Goal: Information Seeking & Learning: Check status

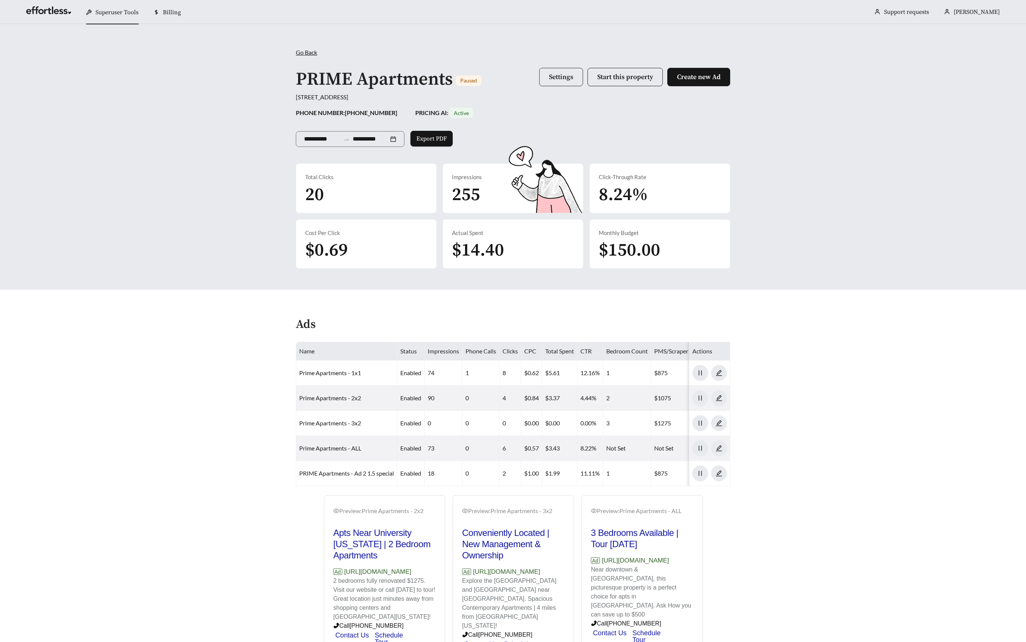
click at [558, 82] on button "Settings" at bounding box center [561, 77] width 44 height 18
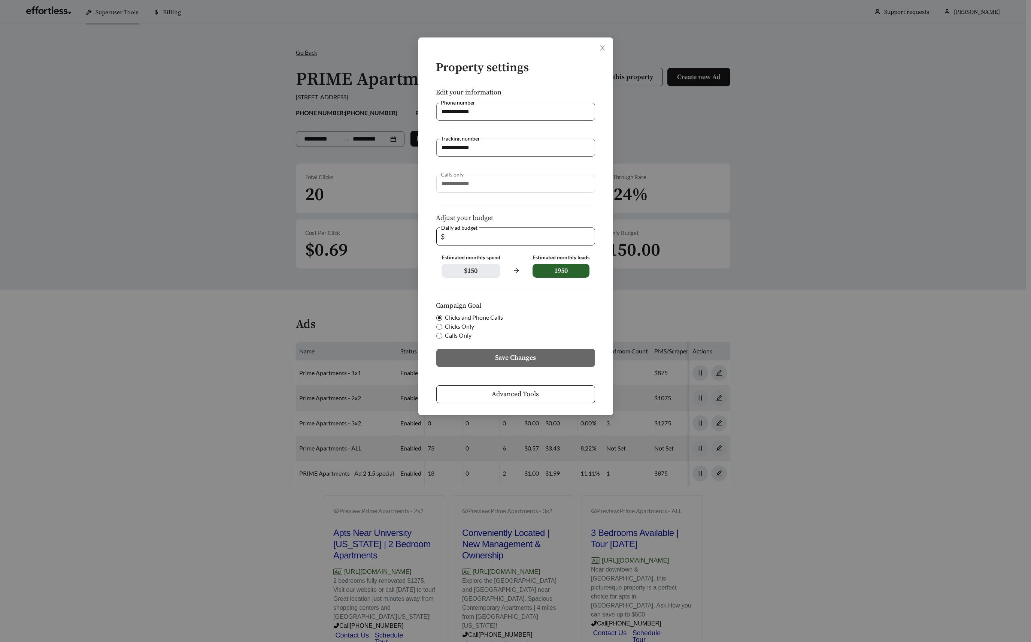
click at [523, 385] on button "Advanced Tools" at bounding box center [515, 394] width 159 height 18
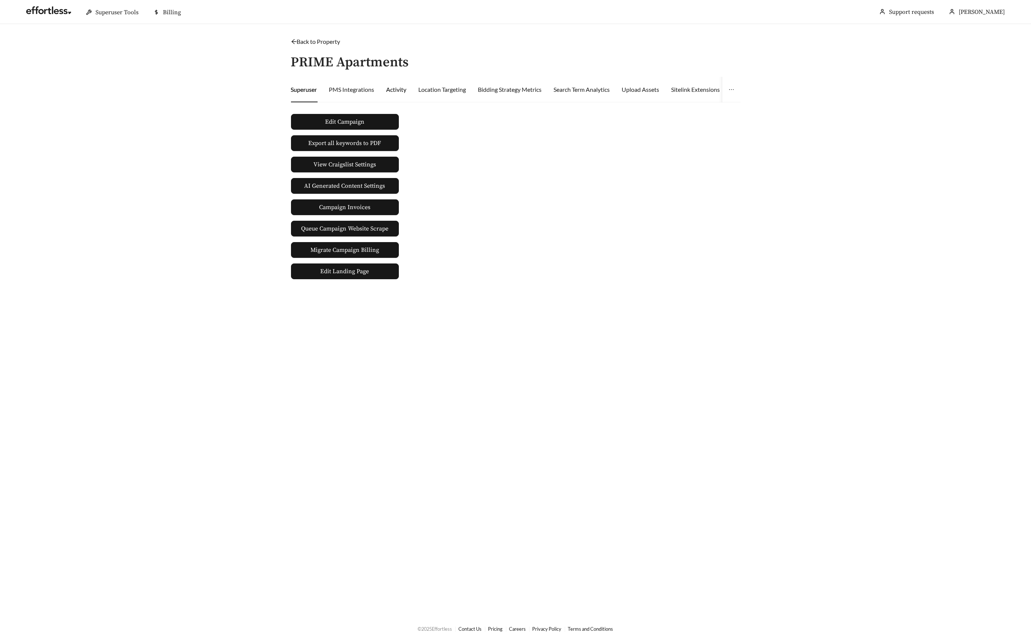
click at [395, 88] on div "Activity" at bounding box center [397, 89] width 20 height 9
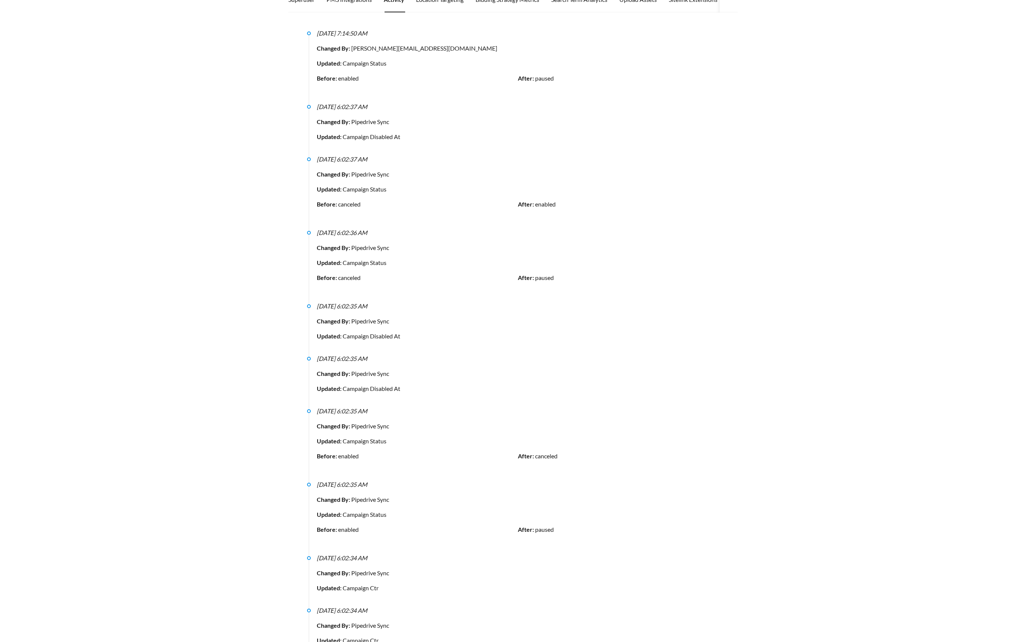
scroll to position [190, 0]
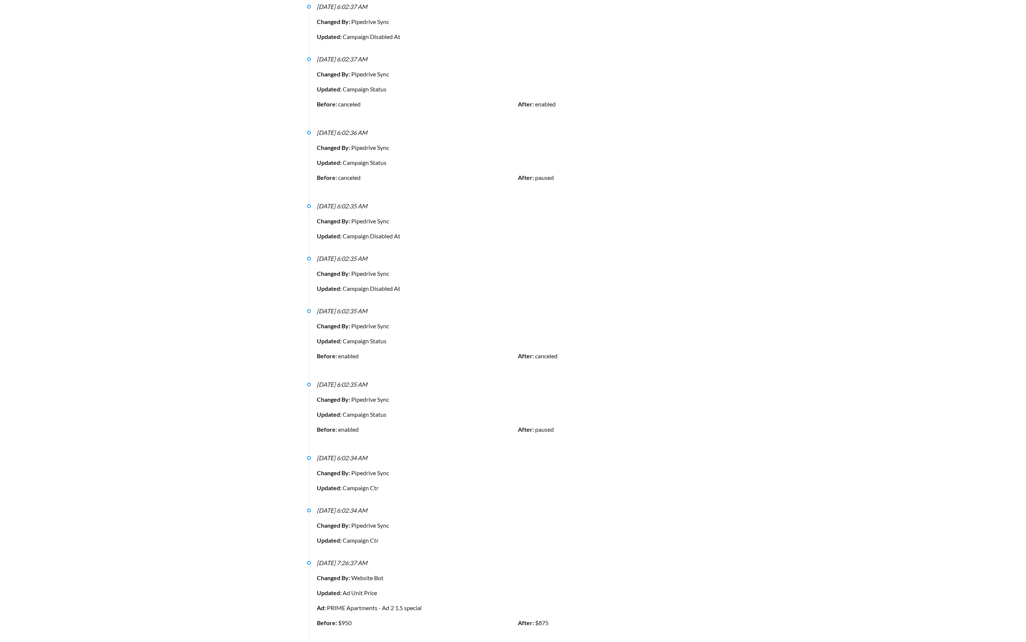
drag, startPoint x: 383, startPoint y: 533, endPoint x: 320, endPoint y: 506, distance: 69.0
click at [320, 506] on div "[DATE] 6:02:34 AM Changed By: Pipedrive Sync Updated: Campaign Ctr" at bounding box center [518, 525] width 402 height 39
click at [360, 487] on li "[DATE] 6:02:34 AM Changed By: Pipedrive Sync Updated: Campaign Ctr" at bounding box center [513, 482] width 412 height 52
drag, startPoint x: 388, startPoint y: 478, endPoint x: 399, endPoint y: 488, distance: 14.8
click at [399, 488] on li "[DATE] 6:02:34 AM Changed By: Pipedrive Sync Updated: Campaign Ctr" at bounding box center [513, 482] width 412 height 52
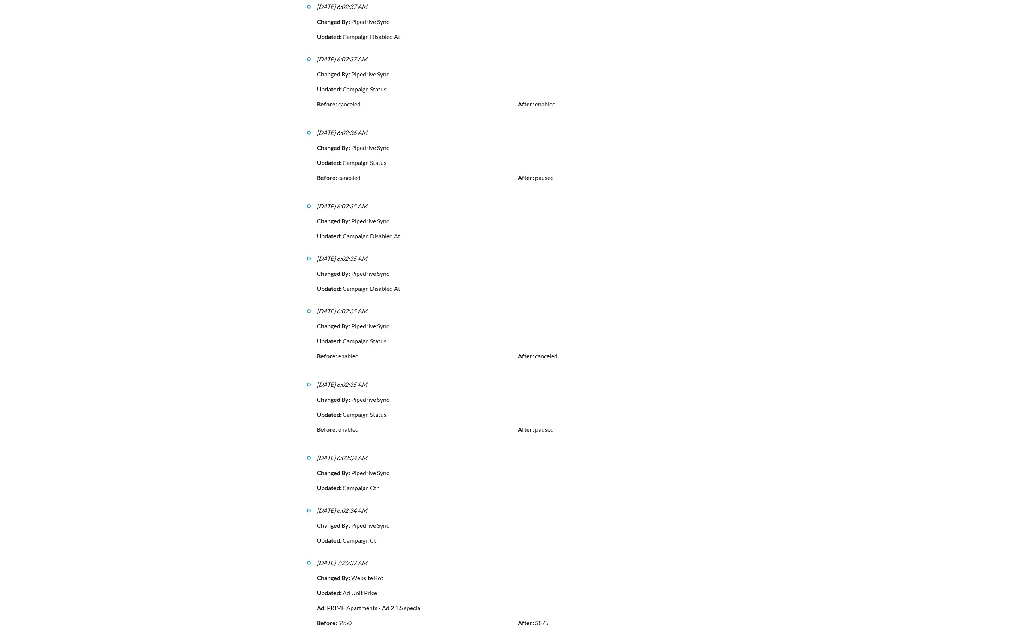
click at [399, 488] on li "[DATE] 6:02:34 AM Changed By: Pipedrive Sync Updated: Campaign Ctr" at bounding box center [513, 482] width 412 height 52
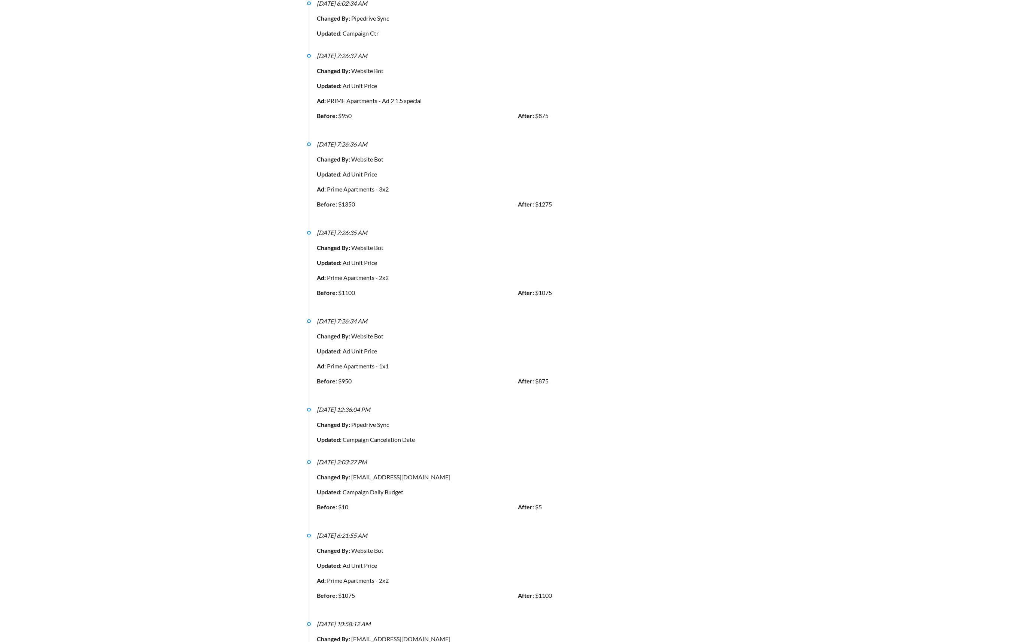
scroll to position [763, 0]
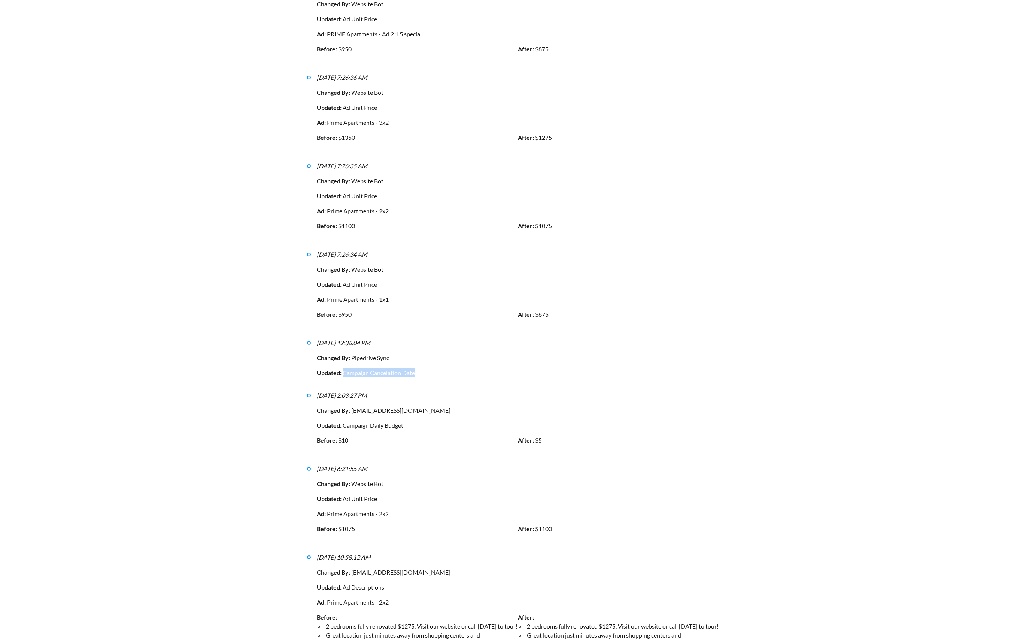
drag, startPoint x: 342, startPoint y: 360, endPoint x: 426, endPoint y: 359, distance: 83.2
click at [426, 368] on div "Updated: Campaign Cancelation Date" at bounding box center [518, 372] width 402 height 9
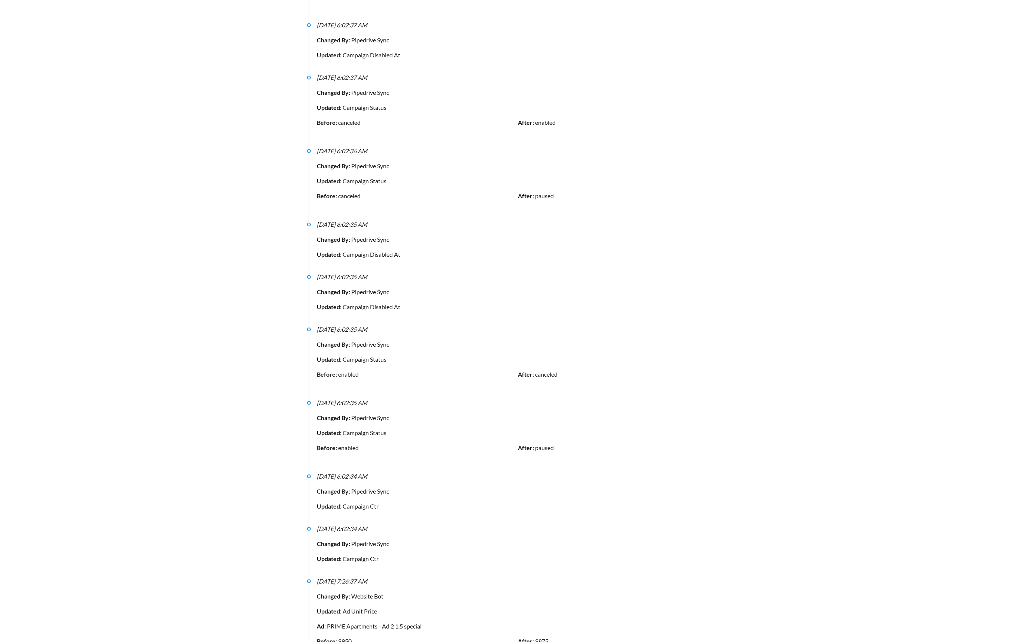
scroll to position [105, 0]
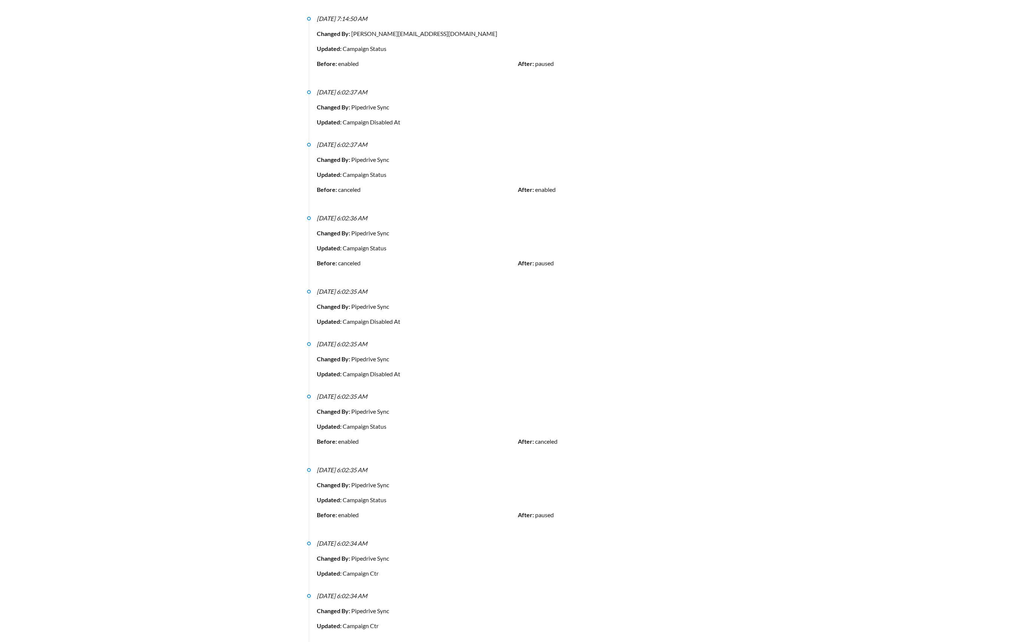
click at [371, 443] on div "Before: enabled" at bounding box center [417, 444] width 201 height 15
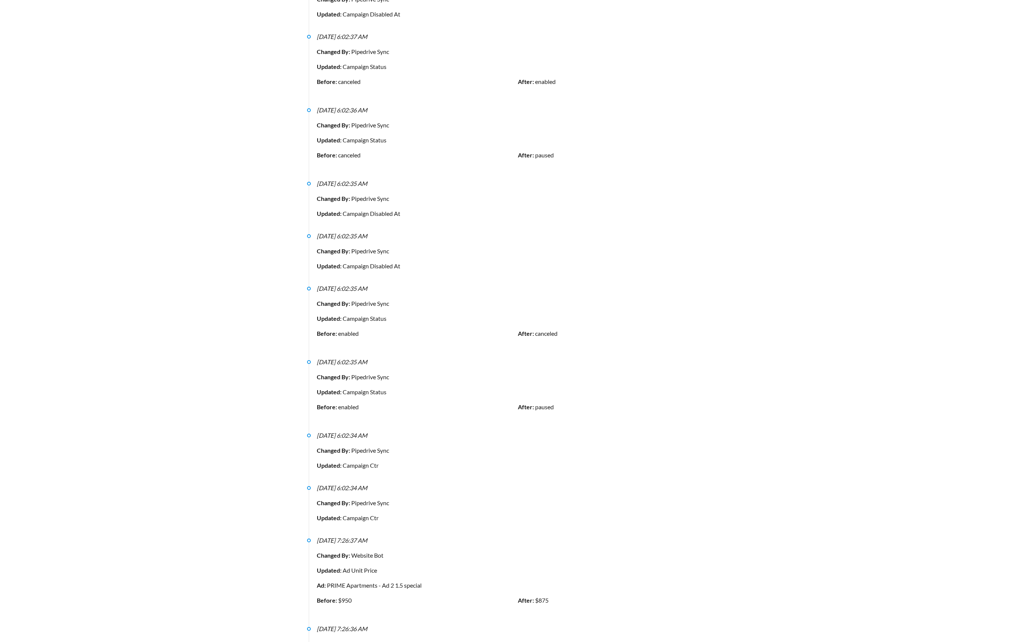
scroll to position [246, 0]
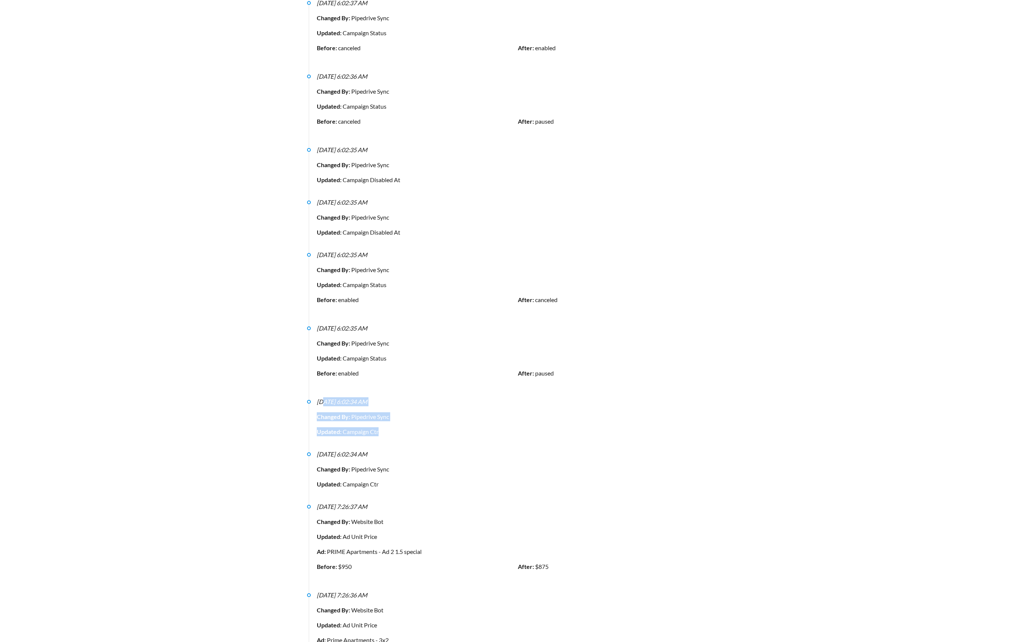
drag, startPoint x: 388, startPoint y: 423, endPoint x: 322, endPoint y: 394, distance: 72.3
click at [322, 397] on div "[DATE] 6:02:34 AM Changed By: Pipedrive Sync Updated: Campaign Ctr" at bounding box center [518, 416] width 402 height 39
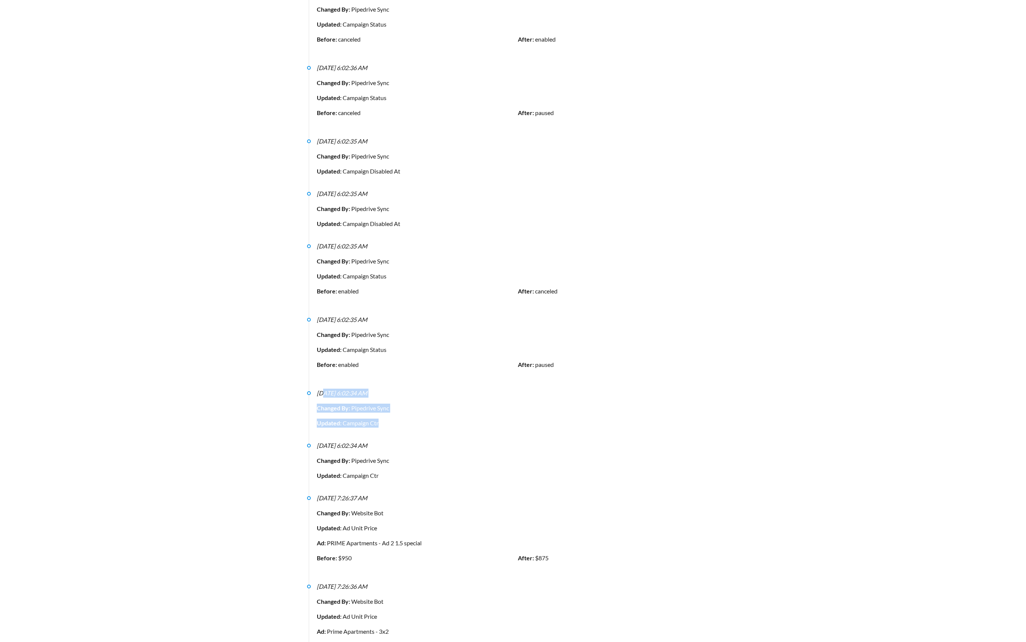
scroll to position [259, 0]
drag, startPoint x: 382, startPoint y: 463, endPoint x: 317, endPoint y: 408, distance: 85.9
click at [317, 415] on strong "Updated:" at bounding box center [330, 418] width 26 height 7
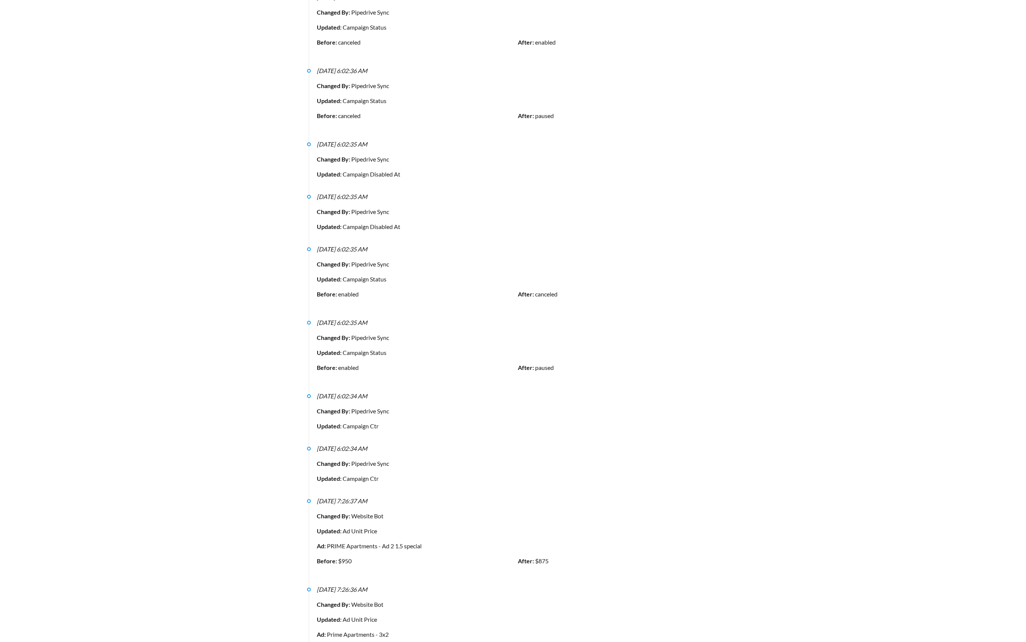
scroll to position [0, 0]
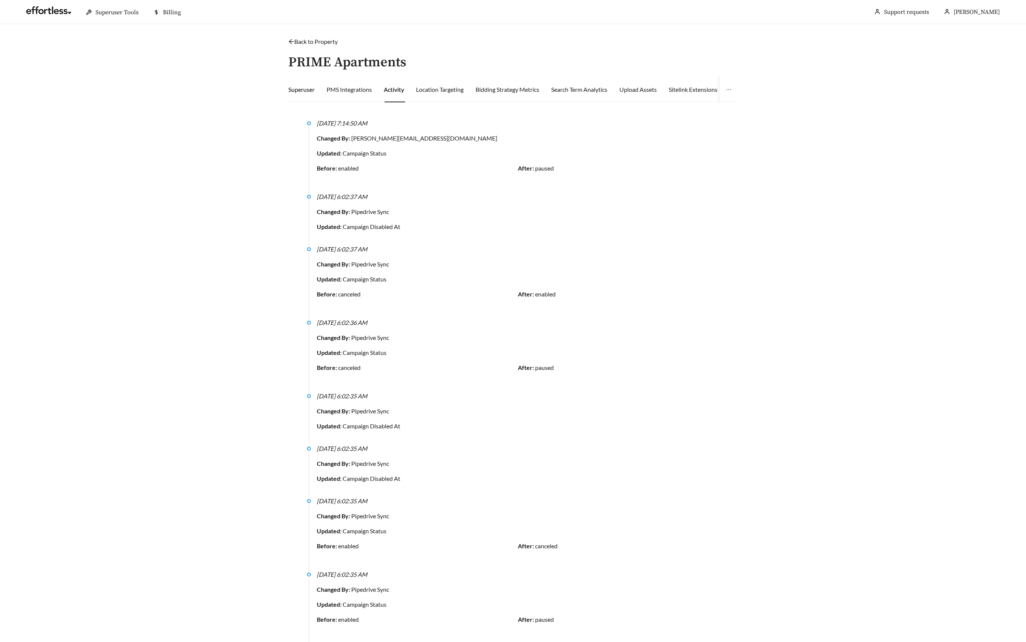
click at [309, 88] on div "Superuser" at bounding box center [301, 89] width 26 height 9
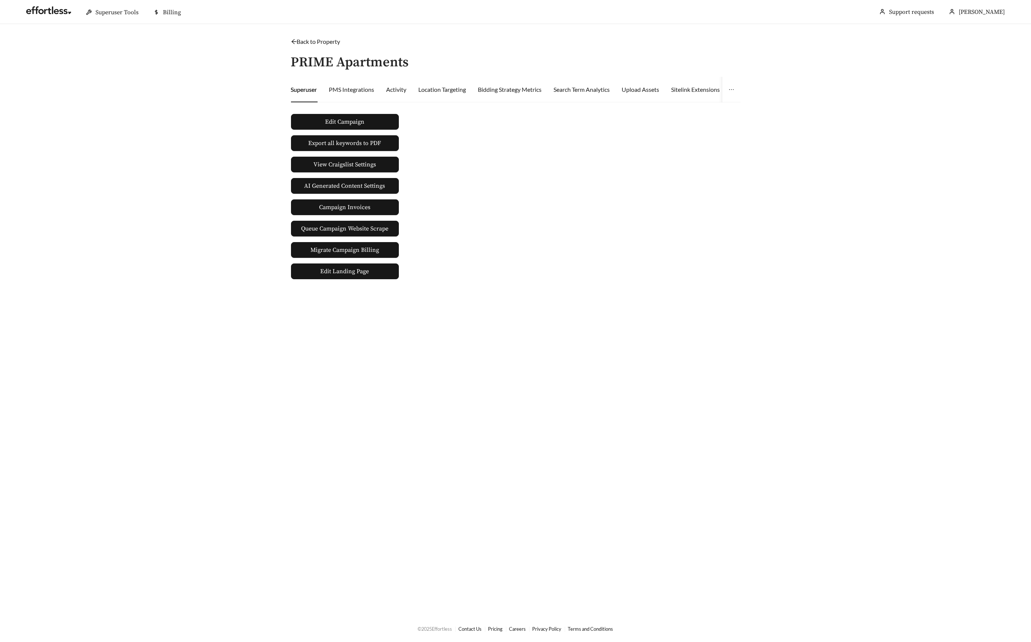
drag, startPoint x: 356, startPoint y: 119, endPoint x: 233, endPoint y: 97, distance: 125.2
click at [233, 97] on main "Back to Property / PRIME Apartments Superuser PMS Integrations Activity Locatio…" at bounding box center [515, 319] width 1031 height 591
drag, startPoint x: 296, startPoint y: 62, endPoint x: 433, endPoint y: 62, distance: 137.5
click at [433, 62] on div "Back to Property / PRIME Apartments Superuser PMS Integrations Activity Locatio…" at bounding box center [516, 158] width 464 height 242
click at [393, 62] on h3 "PRIME Apartments" at bounding box center [350, 62] width 118 height 15
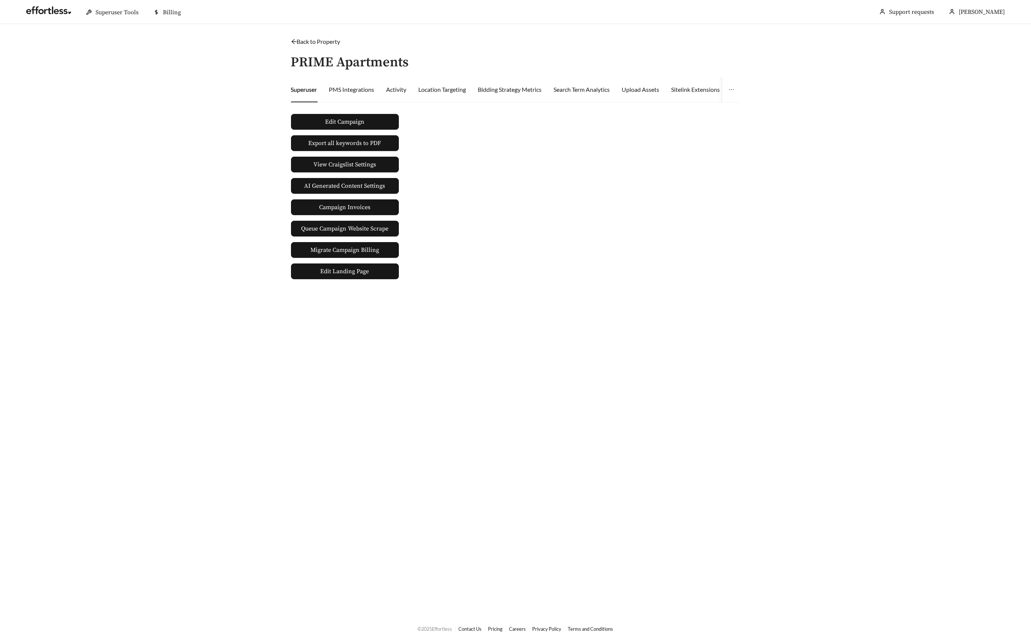
click at [318, 62] on h3 "PRIME Apartments" at bounding box center [350, 62] width 118 height 15
click at [317, 60] on h3 "PRIME Apartments" at bounding box center [350, 62] width 118 height 15
drag, startPoint x: 291, startPoint y: 59, endPoint x: 407, endPoint y: 59, distance: 116.1
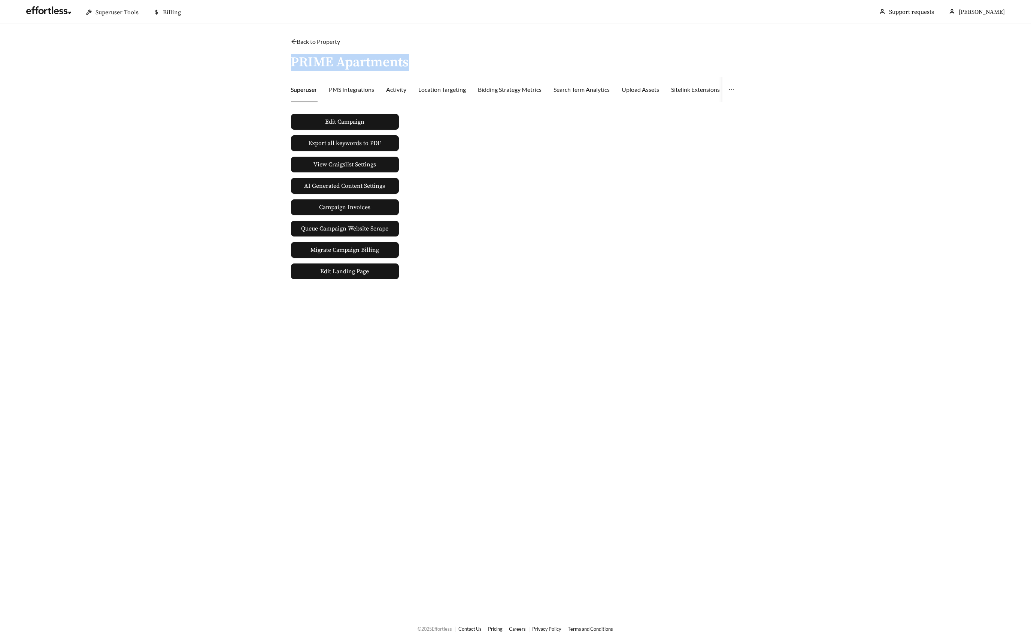
click at [407, 59] on h3 "PRIME Apartments" at bounding box center [350, 62] width 118 height 15
copy h3 "PRIME Apartments"
click at [401, 85] on div "Activity" at bounding box center [397, 89] width 20 height 9
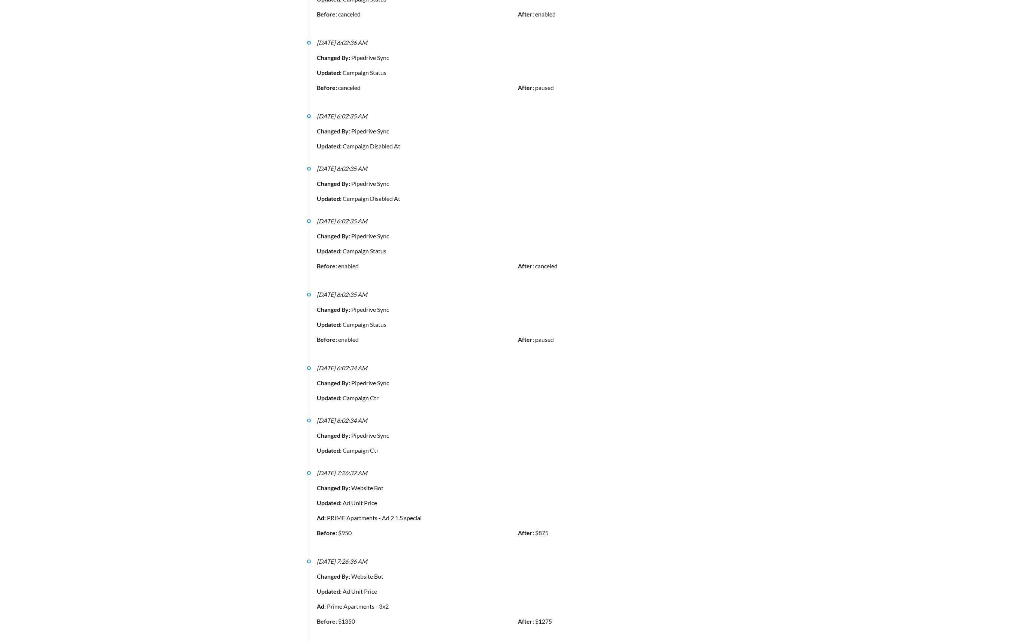
scroll to position [284, 0]
drag, startPoint x: 342, startPoint y: 384, endPoint x: 408, endPoint y: 386, distance: 66.3
click at [408, 389] on div "Updated: Campaign Ctr" at bounding box center [518, 393] width 402 height 9
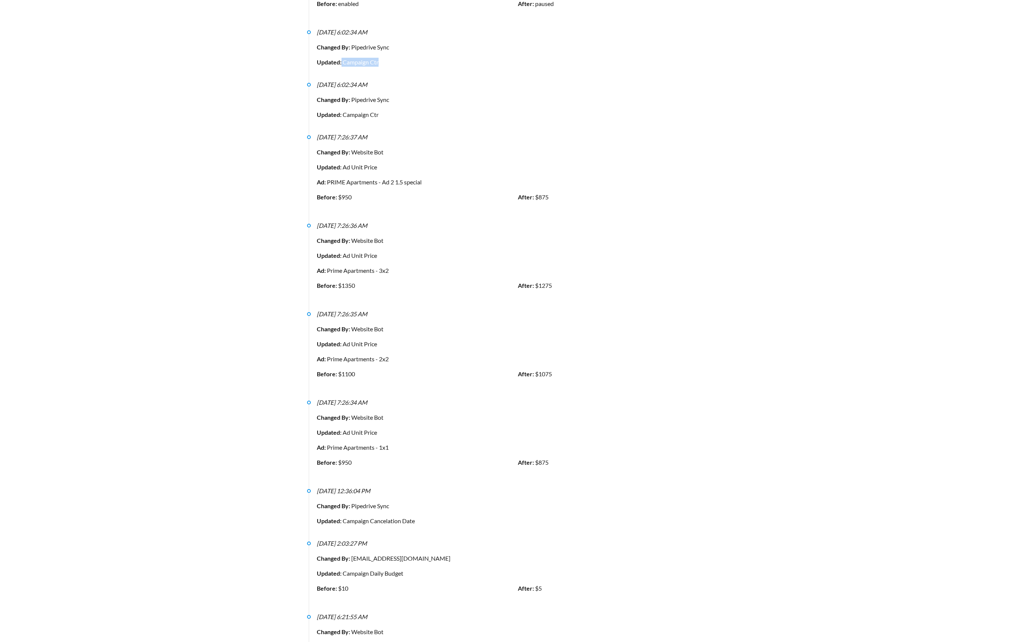
scroll to position [683, 0]
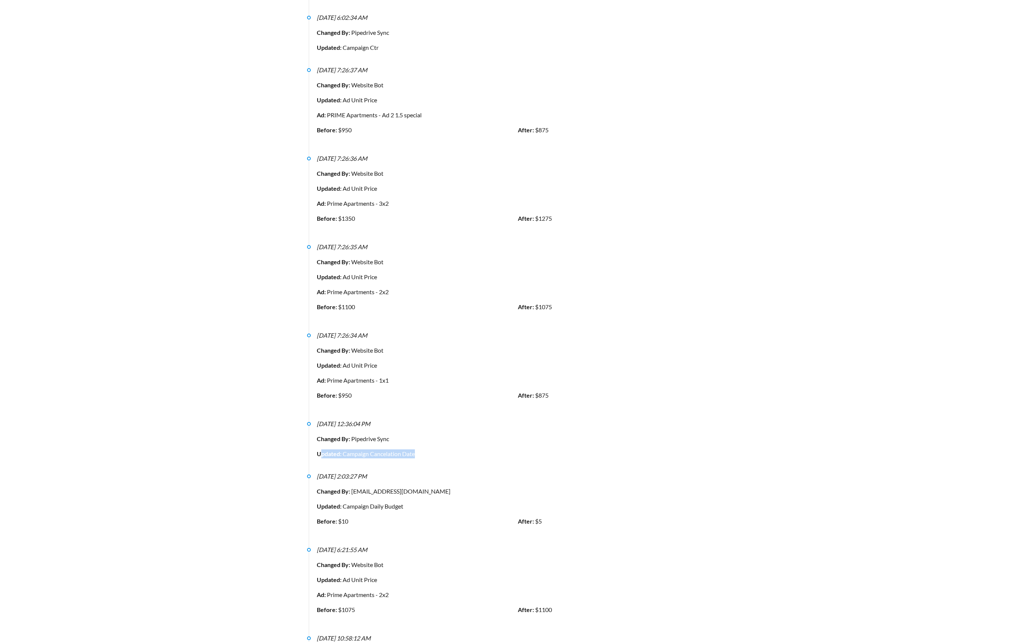
drag, startPoint x: 411, startPoint y: 438, endPoint x: 320, endPoint y: 437, distance: 91.0
click at [320, 449] on div "Updated: Campaign Cancelation Date" at bounding box center [518, 453] width 402 height 9
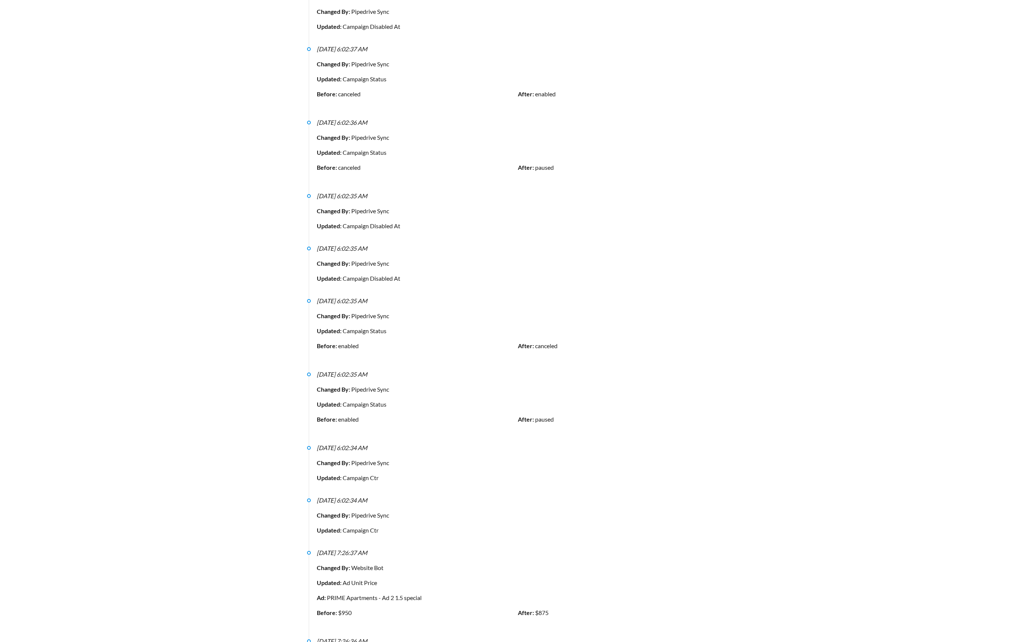
scroll to position [0, 0]
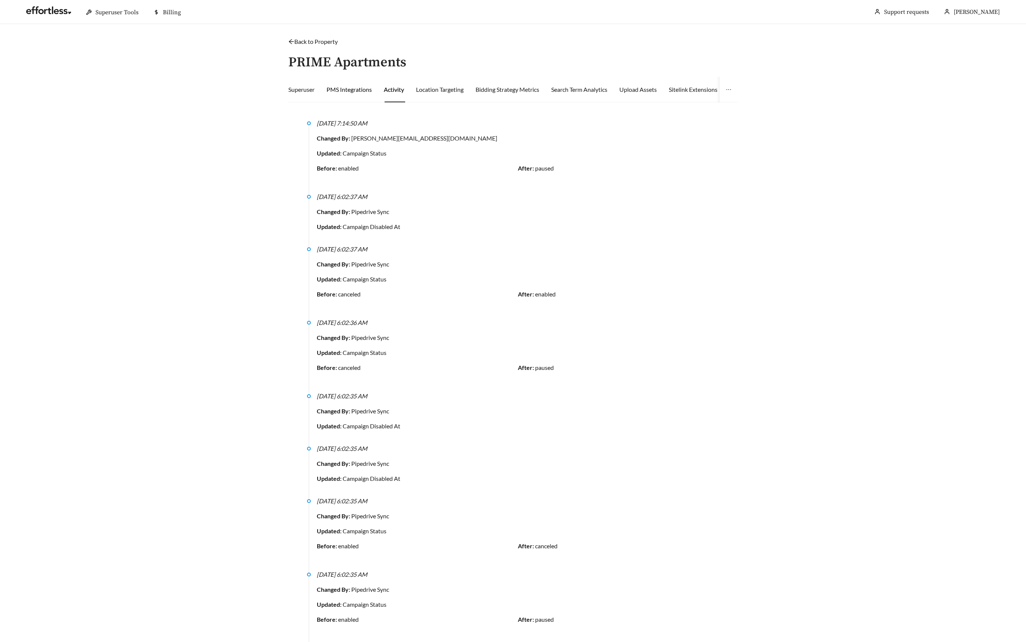
click at [337, 87] on div "PMS Integrations" at bounding box center [349, 89] width 45 height 9
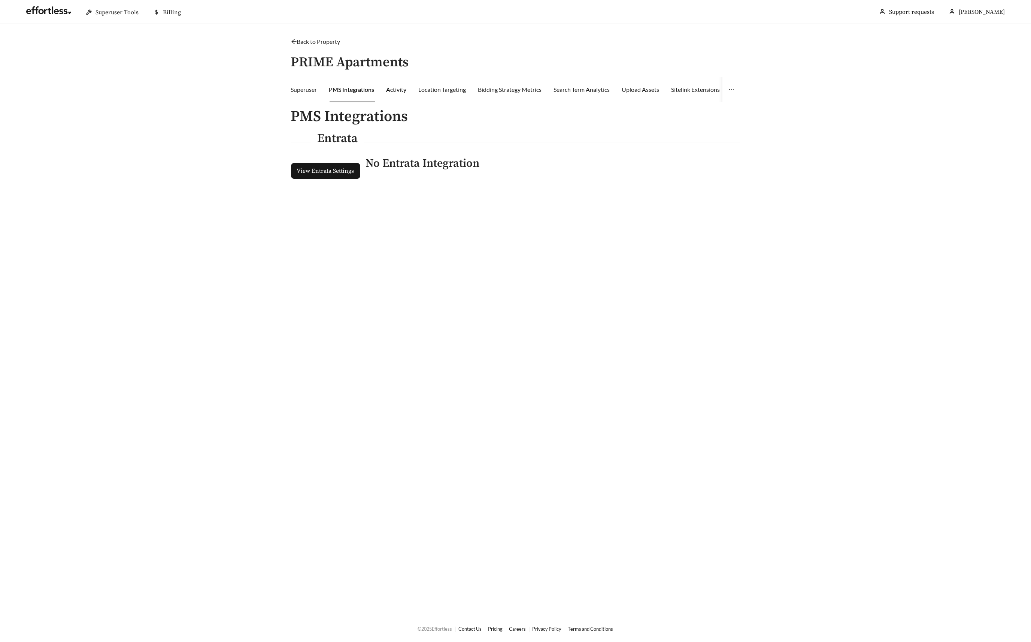
click at [391, 87] on div "Activity" at bounding box center [397, 89] width 20 height 9
